Goal: Check status

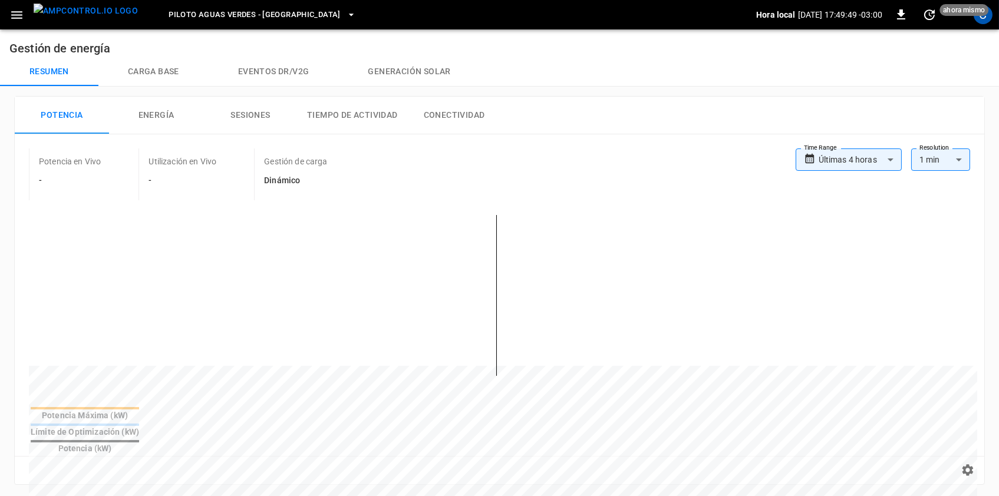
click at [860, 172] on div "**********" at bounding box center [883, 165] width 174 height 33
click at [866, 169] on body "**********" at bounding box center [499, 475] width 999 height 951
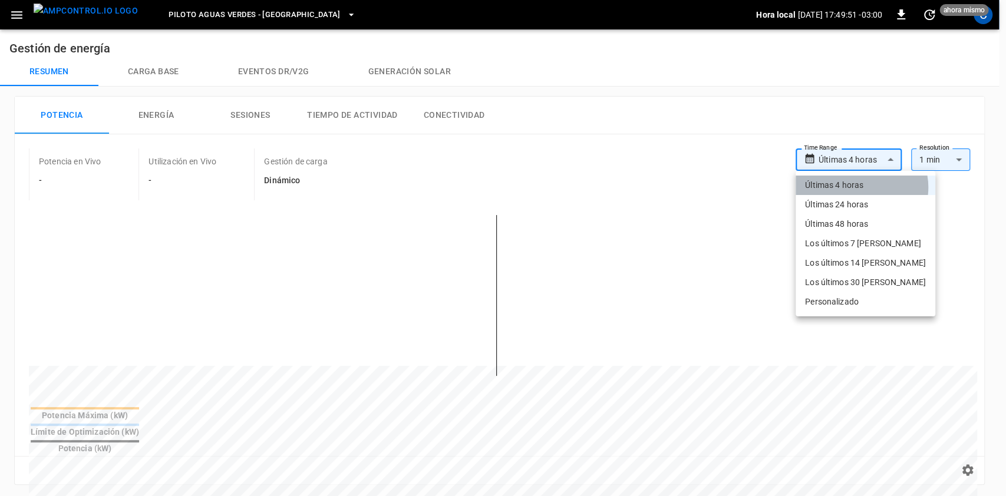
click at [861, 187] on li "Últimas 4 horas" at bounding box center [866, 185] width 140 height 19
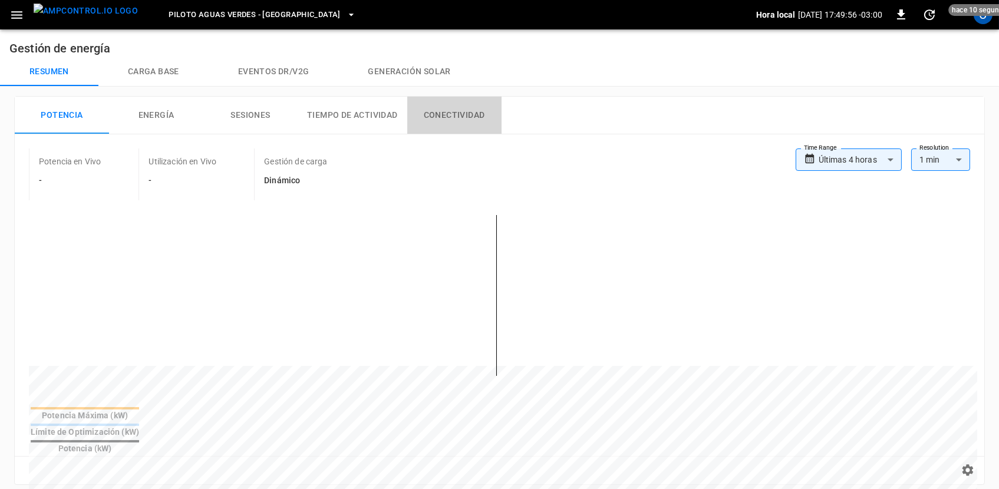
click at [453, 114] on button "Conectividad" at bounding box center [454, 116] width 94 height 38
